Goal: Information Seeking & Learning: Learn about a topic

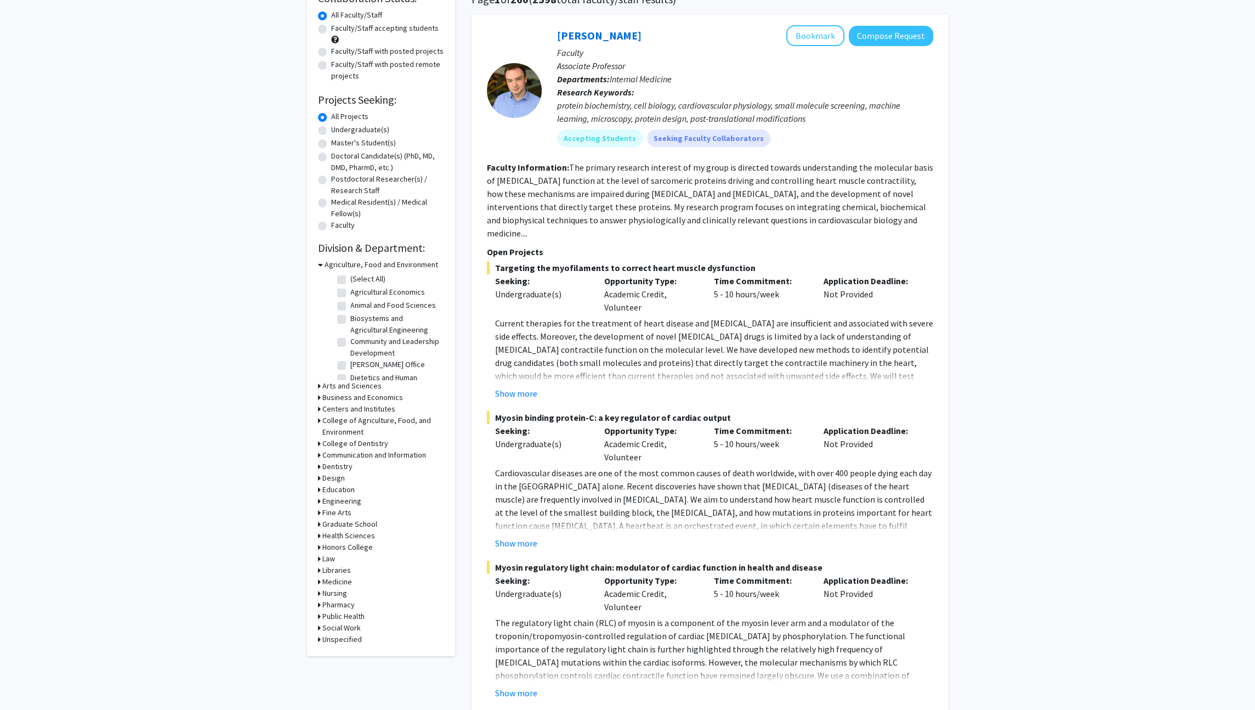
scroll to position [97, 0]
click at [373, 131] on label "Undergraduate(s)" at bounding box center [360, 130] width 58 height 12
click at [338, 131] on input "Undergraduate(s)" at bounding box center [334, 127] width 7 height 7
radio input "true"
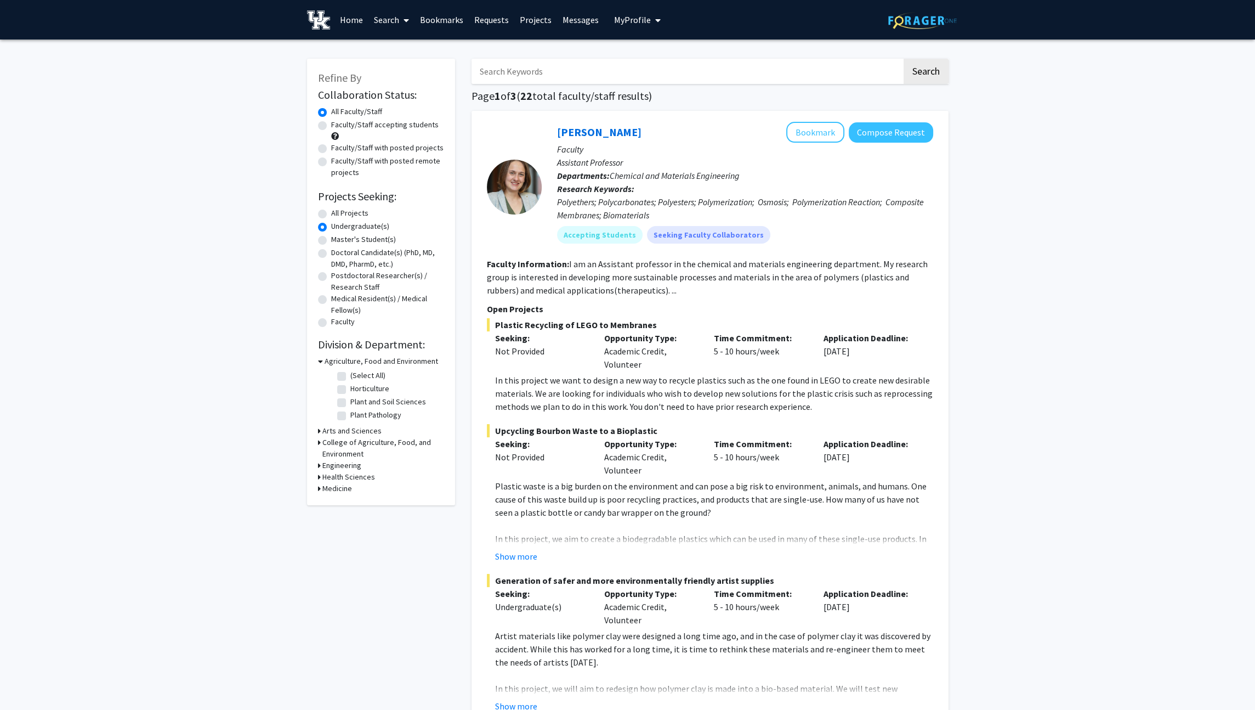
click at [348, 459] on h3 "Engineering" at bounding box center [341, 465] width 39 height 12
click at [380, 509] on label "Chemical and Materials Engineering" at bounding box center [395, 511] width 91 height 23
click at [358, 507] on input "Chemical and Materials Engineering" at bounding box center [353, 503] width 7 height 7
checkbox input "true"
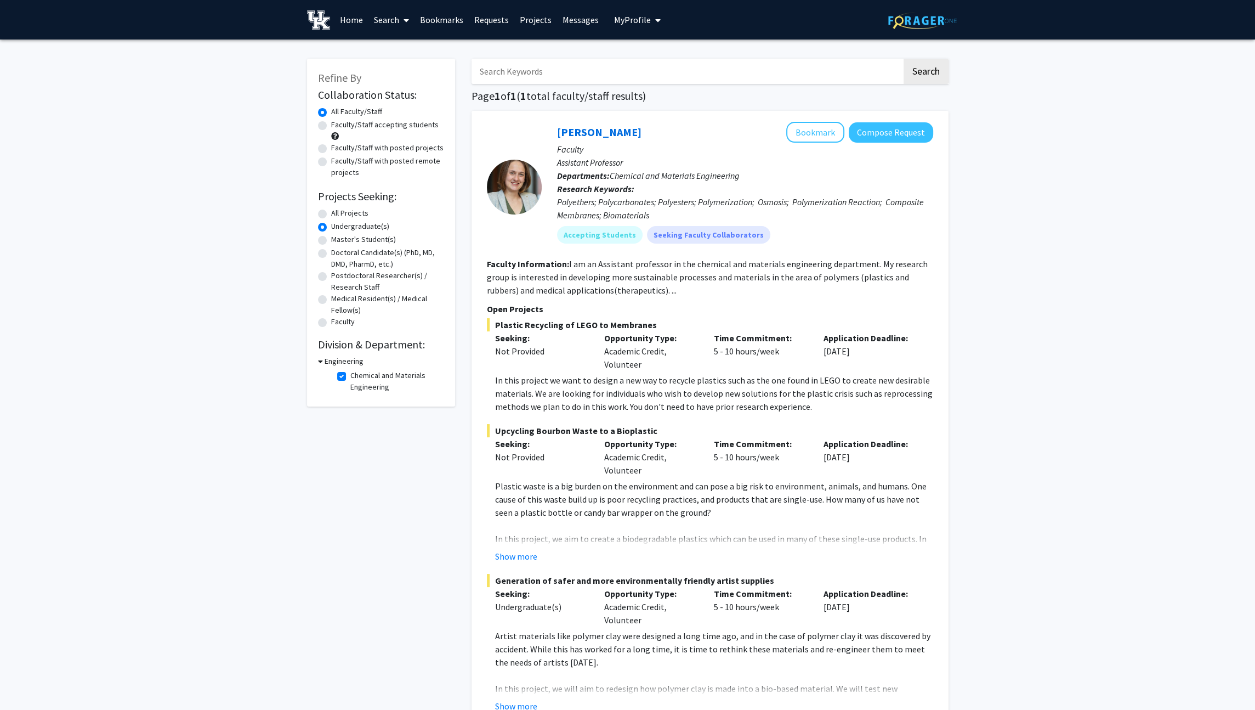
click at [353, 363] on h3 "Engineering" at bounding box center [344, 361] width 39 height 12
click at [353, 363] on h3 "Engineering" at bounding box center [341, 361] width 39 height 12
click at [375, 389] on label "Chemical and Materials Engineering" at bounding box center [395, 381] width 91 height 23
click at [358, 377] on input "Chemical and Materials Engineering" at bounding box center [353, 373] width 7 height 7
checkbox input "false"
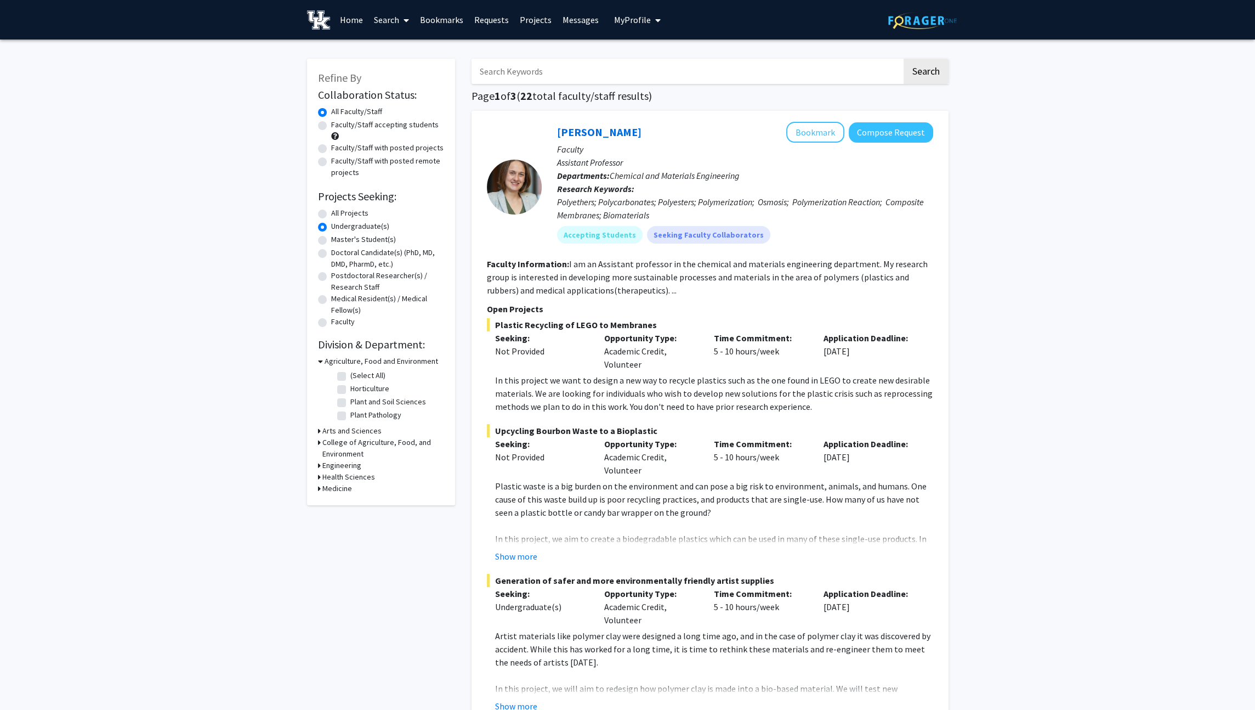
click at [355, 467] on h3 "Engineering" at bounding box center [341, 465] width 39 height 12
click at [377, 537] on label "Mechanical and Aerospace Engineering" at bounding box center [395, 534] width 91 height 23
click at [358, 530] on input "Mechanical and Aerospace Engineering" at bounding box center [353, 526] width 7 height 7
checkbox input "true"
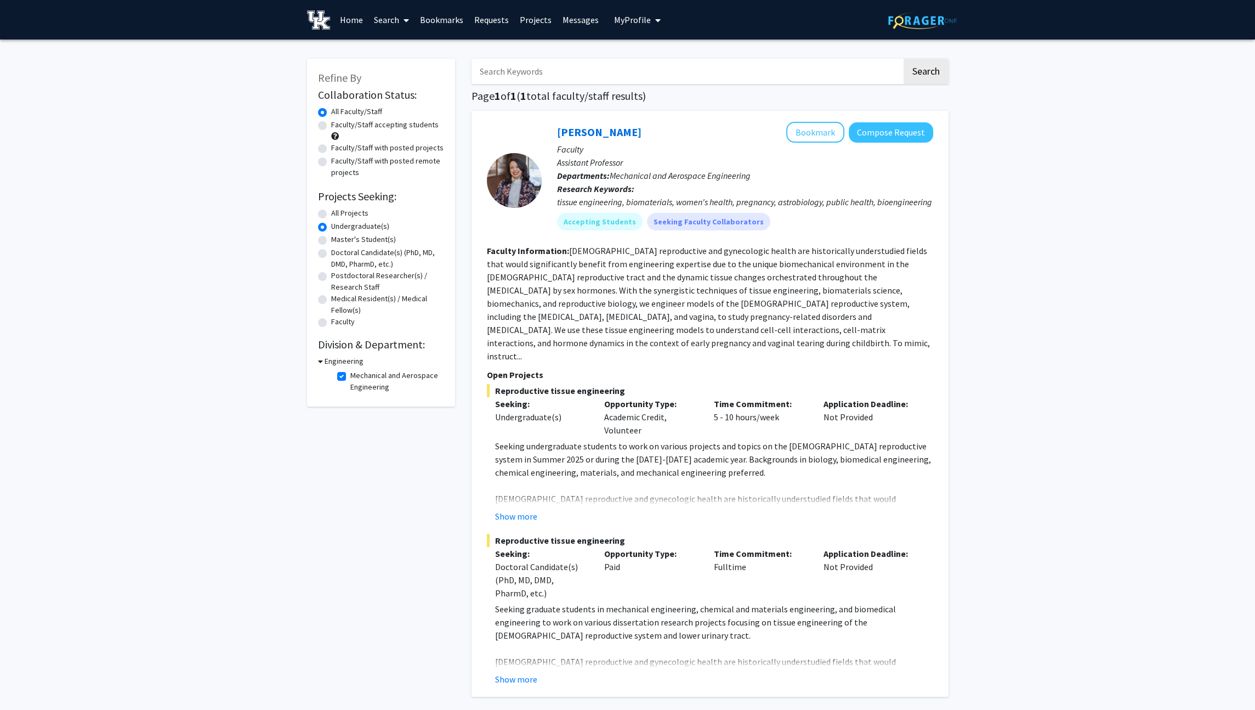
click at [536, 24] on link "Projects" at bounding box center [535, 20] width 43 height 38
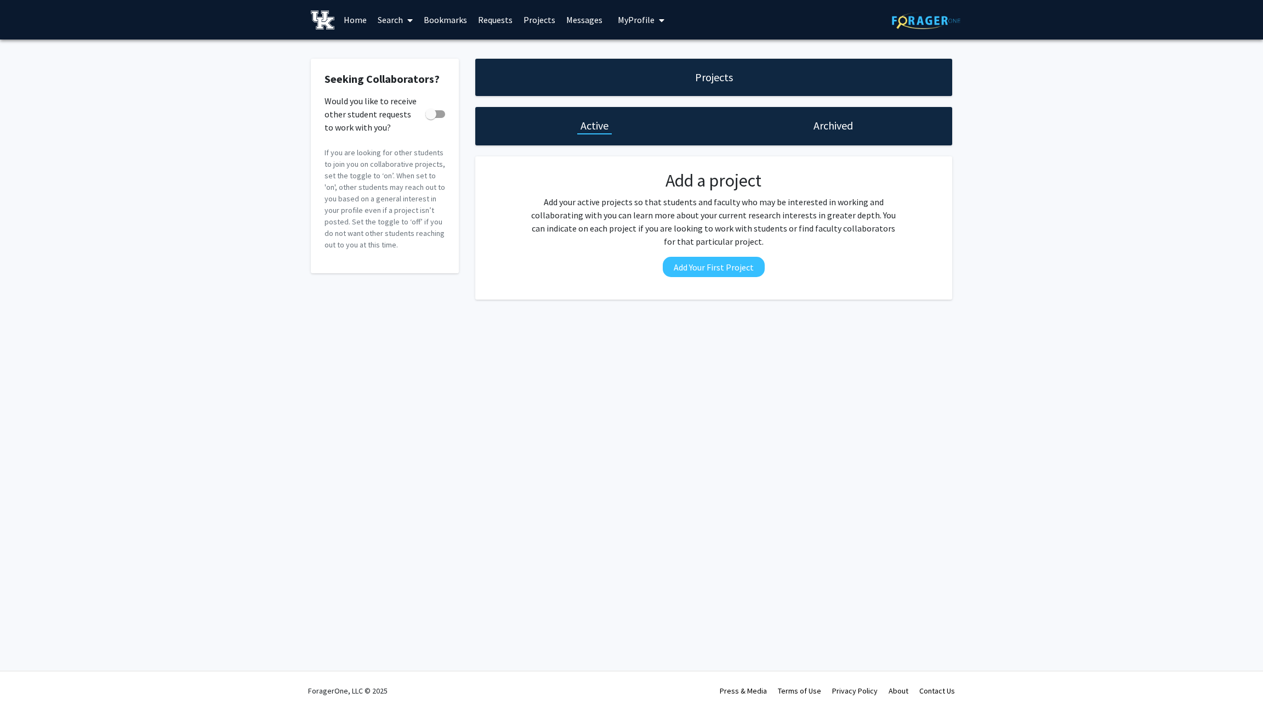
click at [840, 134] on div "Archived" at bounding box center [833, 126] width 239 height 38
click at [829, 120] on h1 "Archived" at bounding box center [833, 125] width 39 height 15
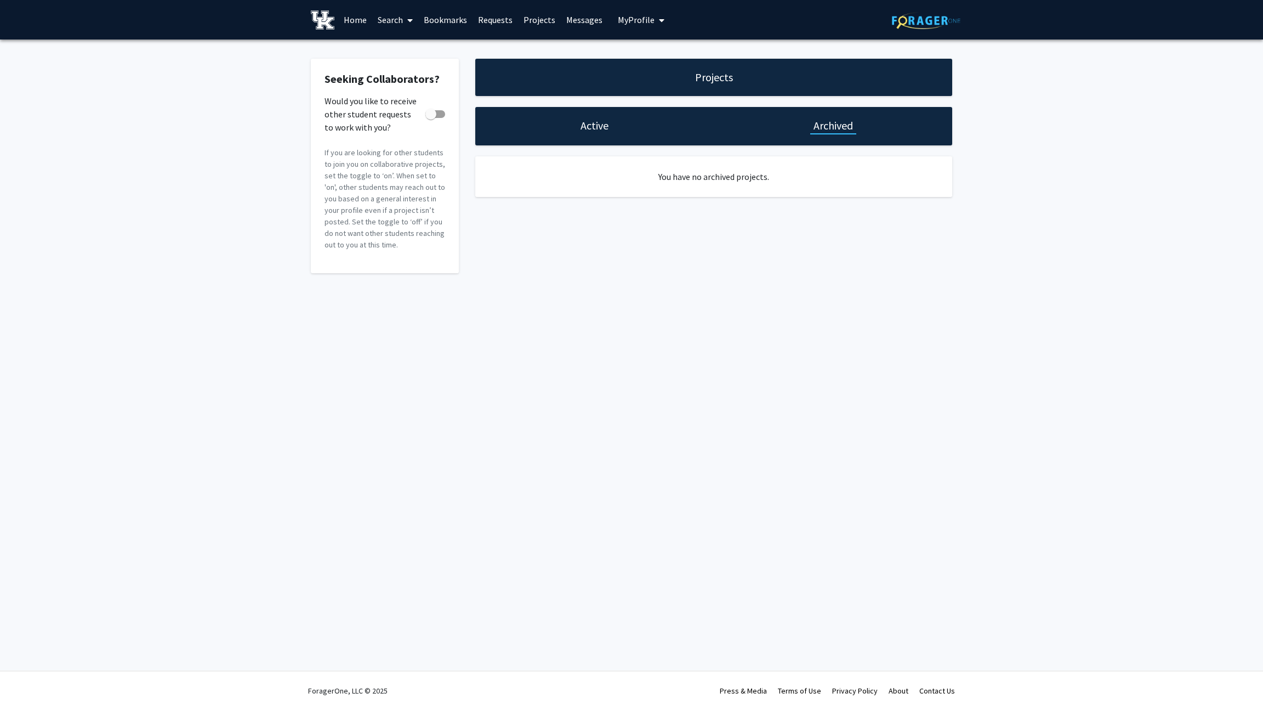
click at [583, 126] on h1 "Active" at bounding box center [595, 125] width 28 height 15
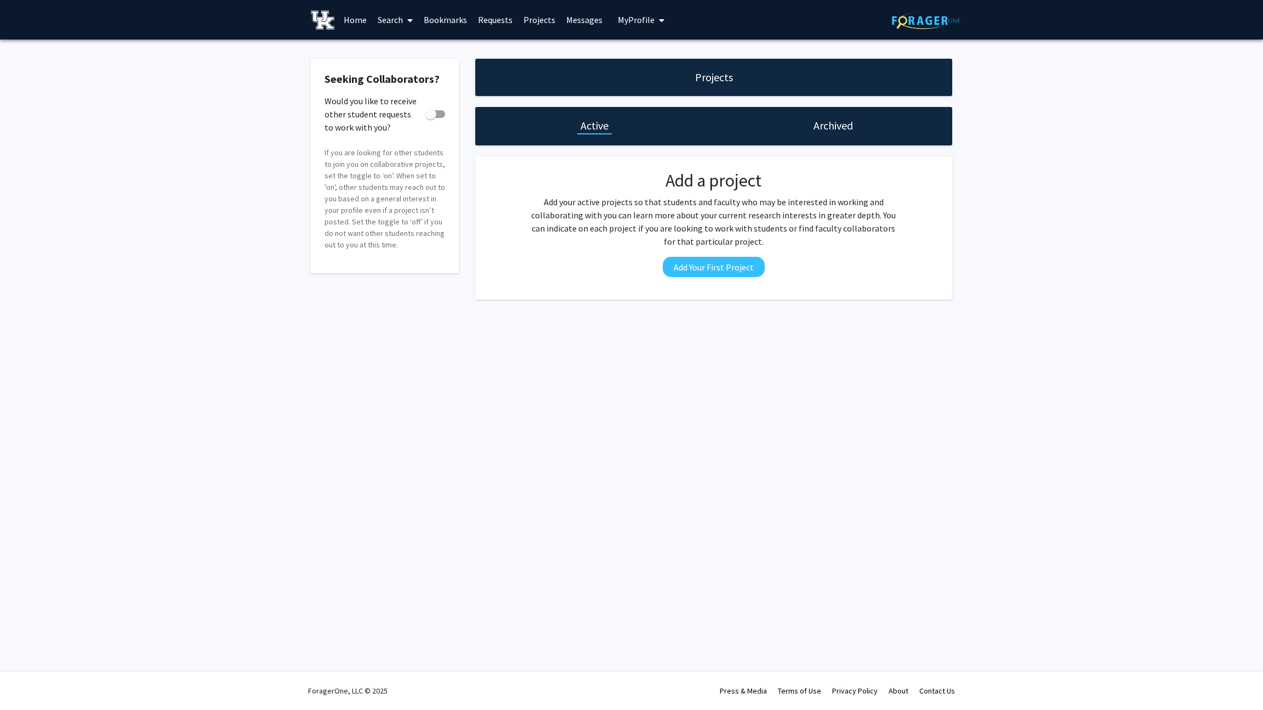
click at [497, 20] on link "Requests" at bounding box center [496, 20] width 46 height 38
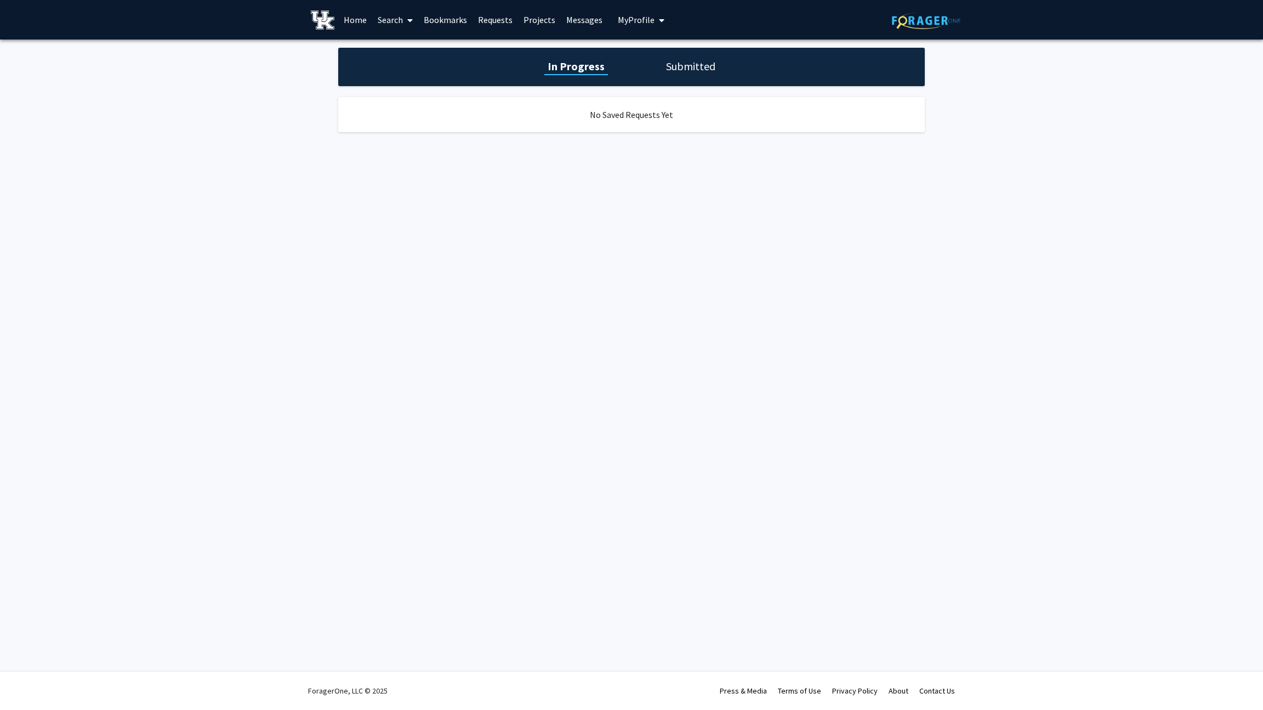
click at [366, 23] on link "Home" at bounding box center [355, 20] width 34 height 38
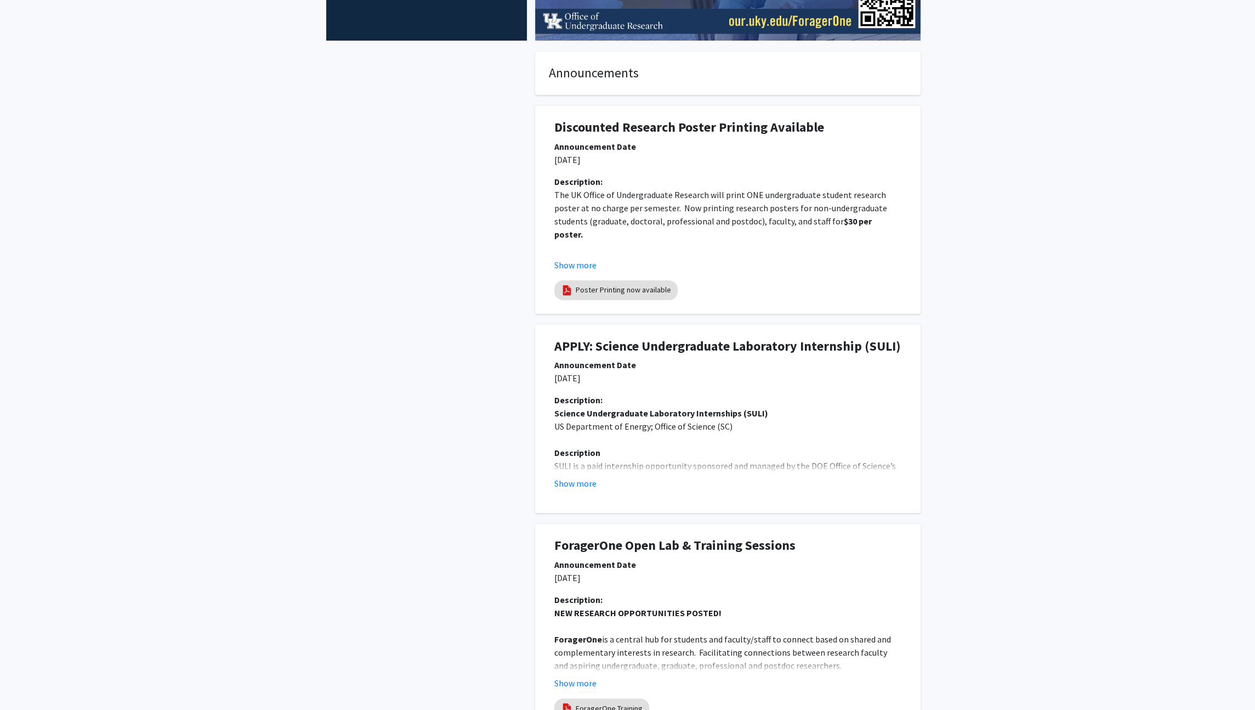
scroll to position [243, 0]
click at [592, 486] on button "Show more" at bounding box center [575, 482] width 42 height 13
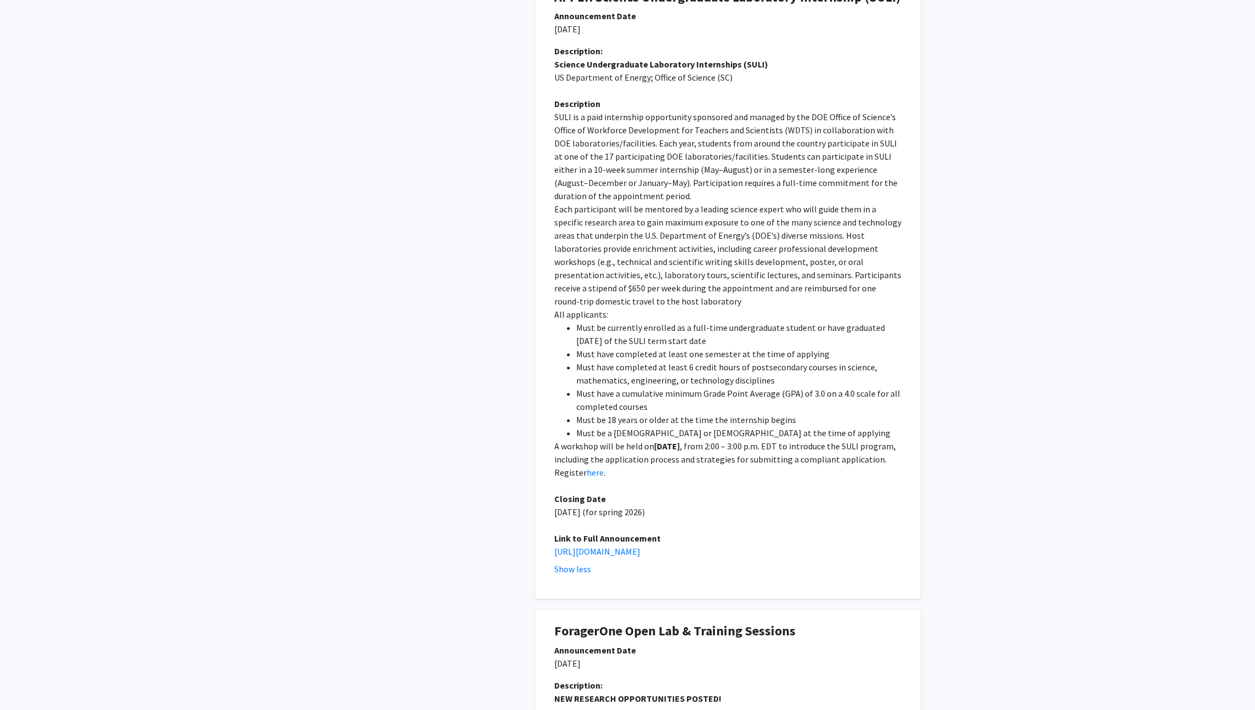
scroll to position [595, 0]
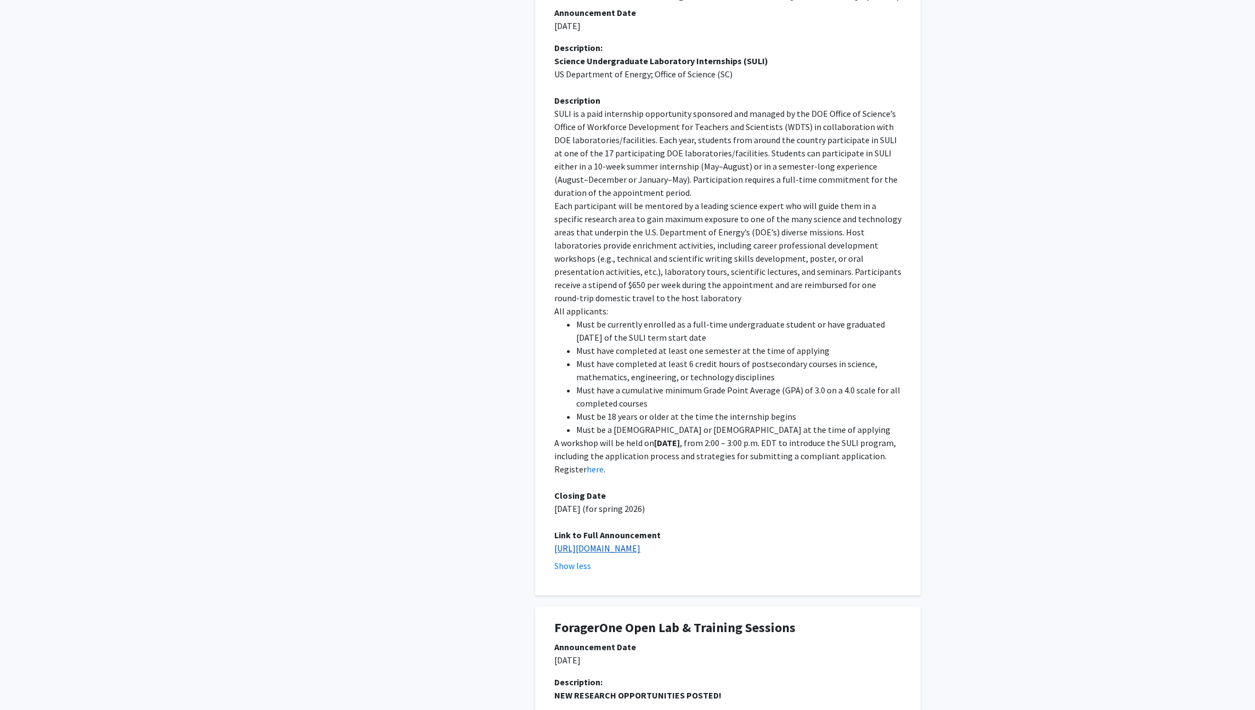
click at [640, 542] on link "[URL][DOMAIN_NAME]" at bounding box center [597, 547] width 86 height 11
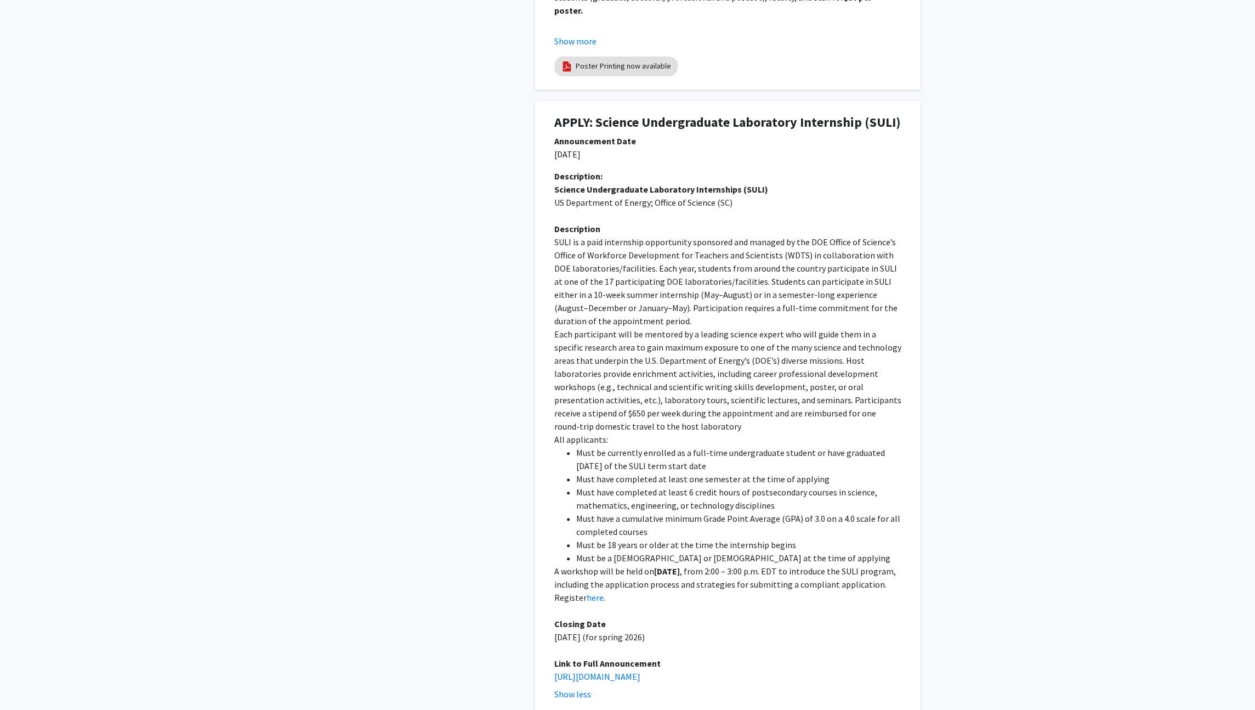
scroll to position [779, 0]
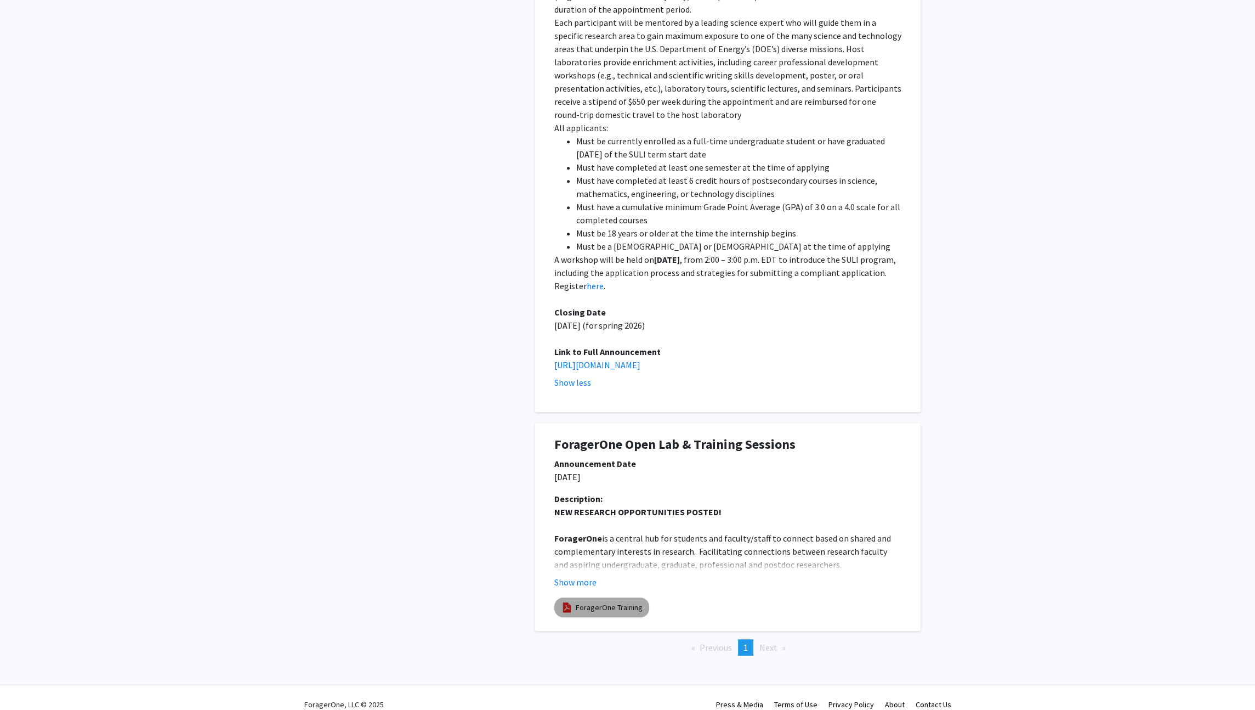
click at [626, 599] on mat-chip "ForagerOne Training" at bounding box center [601, 607] width 95 height 20
click at [581, 575] on button "Show more" at bounding box center [575, 581] width 42 height 13
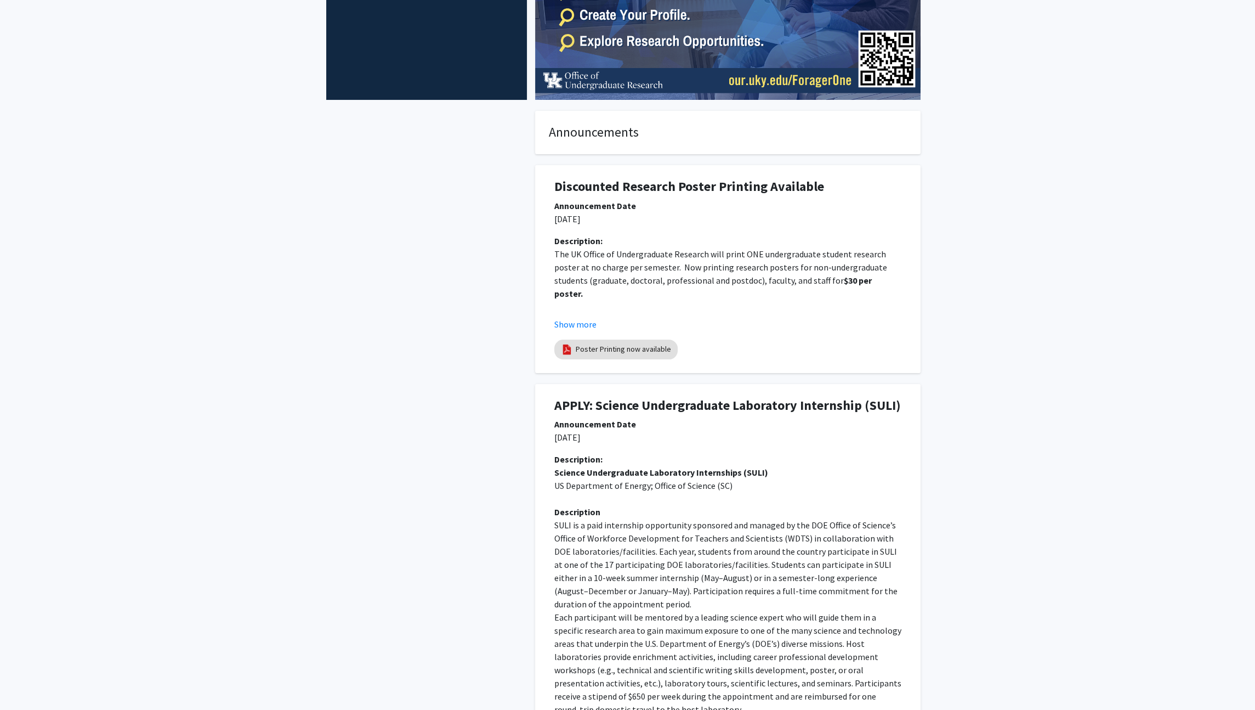
scroll to position [0, 0]
